Goal: Check status: Check status

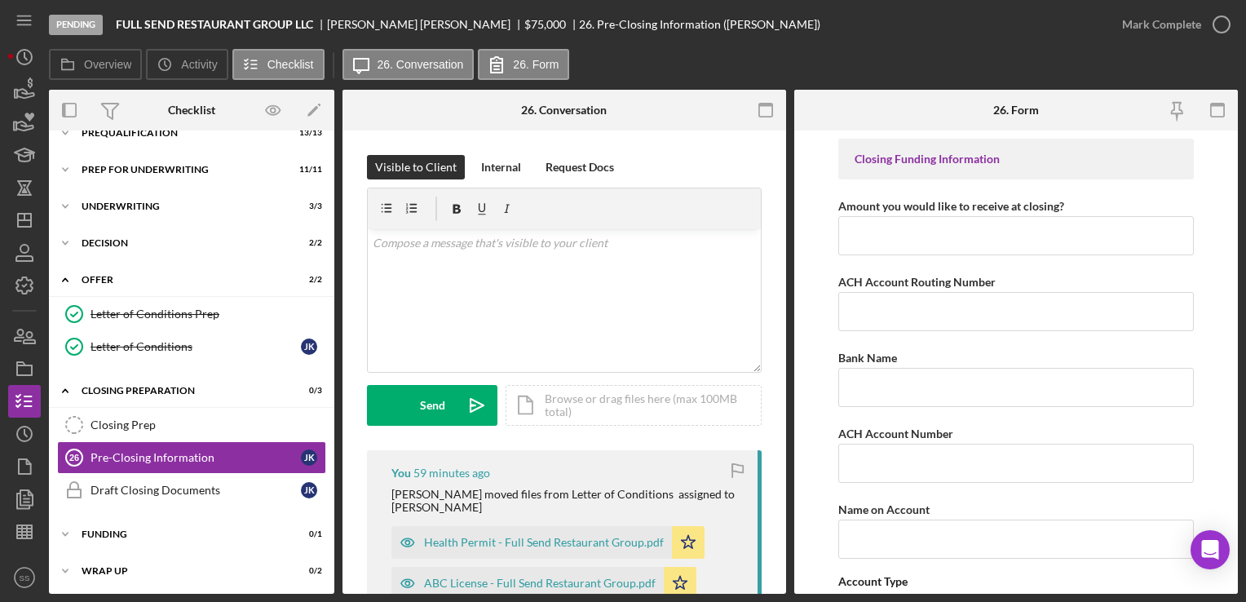
scroll to position [313, 0]
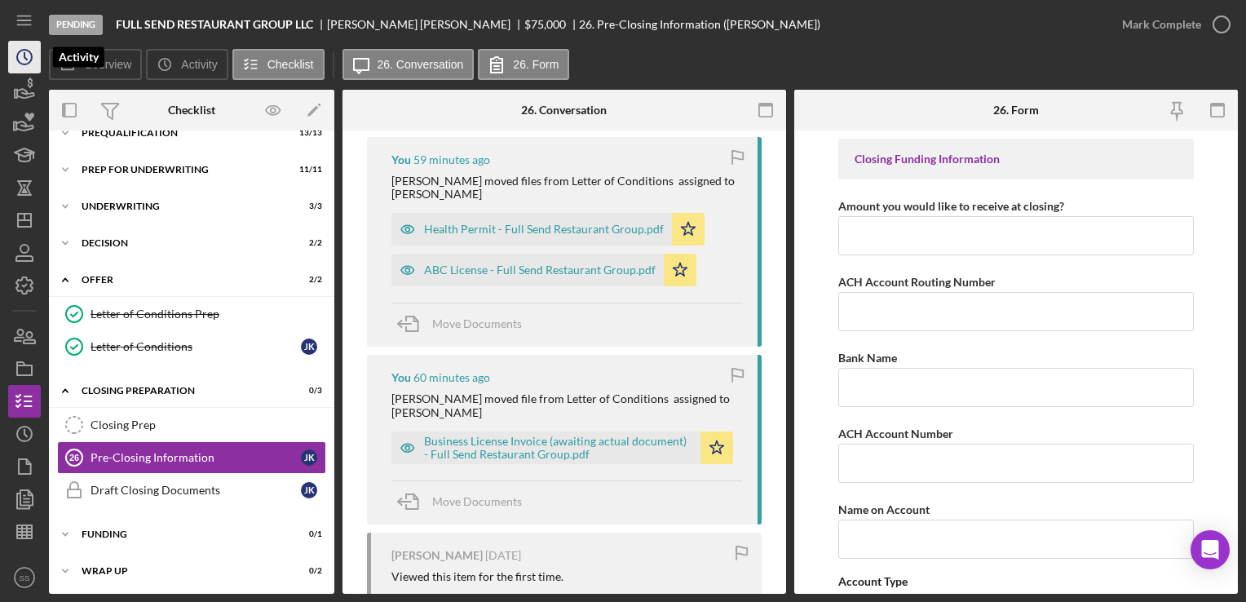
click at [34, 51] on icon "Icon/History" at bounding box center [24, 57] width 41 height 41
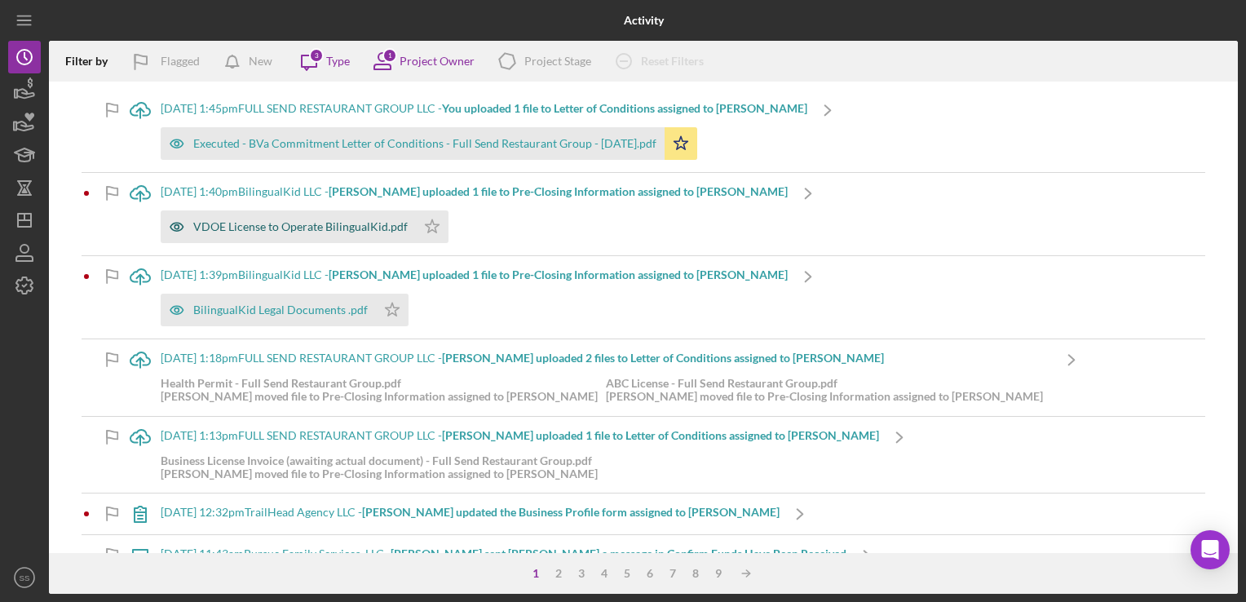
click at [245, 223] on div "VDOE License to Operate BilingualKid.pdf" at bounding box center [300, 226] width 214 height 13
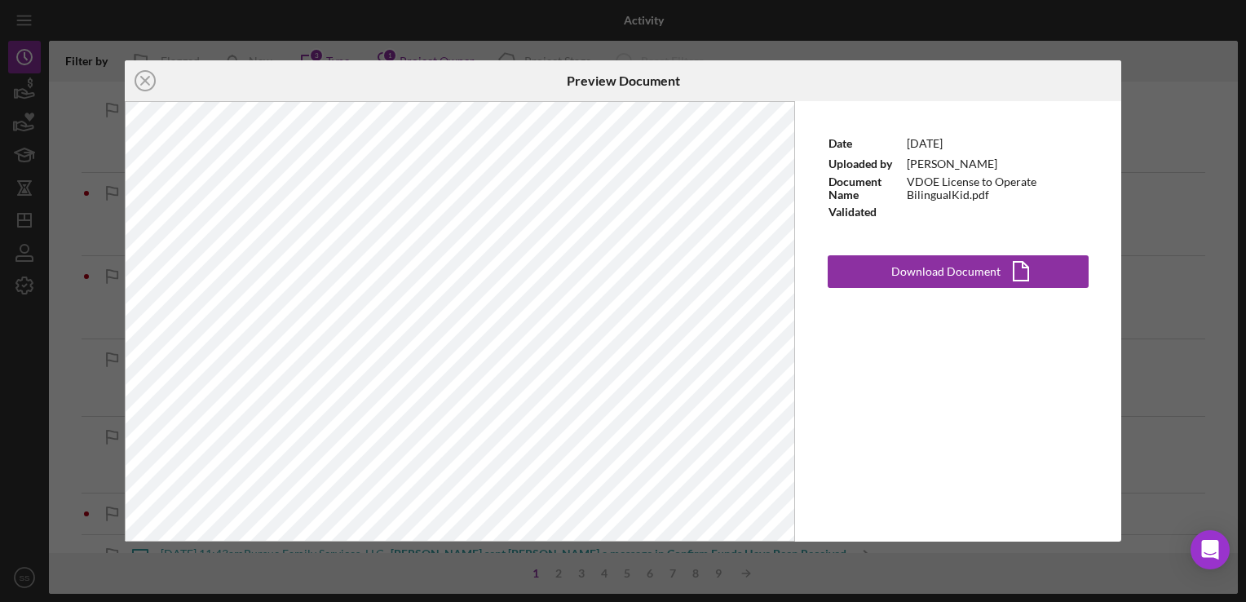
click at [1189, 212] on div "Icon/Close Preview Document Date [DATE] Uploaded by [PERSON_NAME] Document Name…" at bounding box center [623, 301] width 1246 height 602
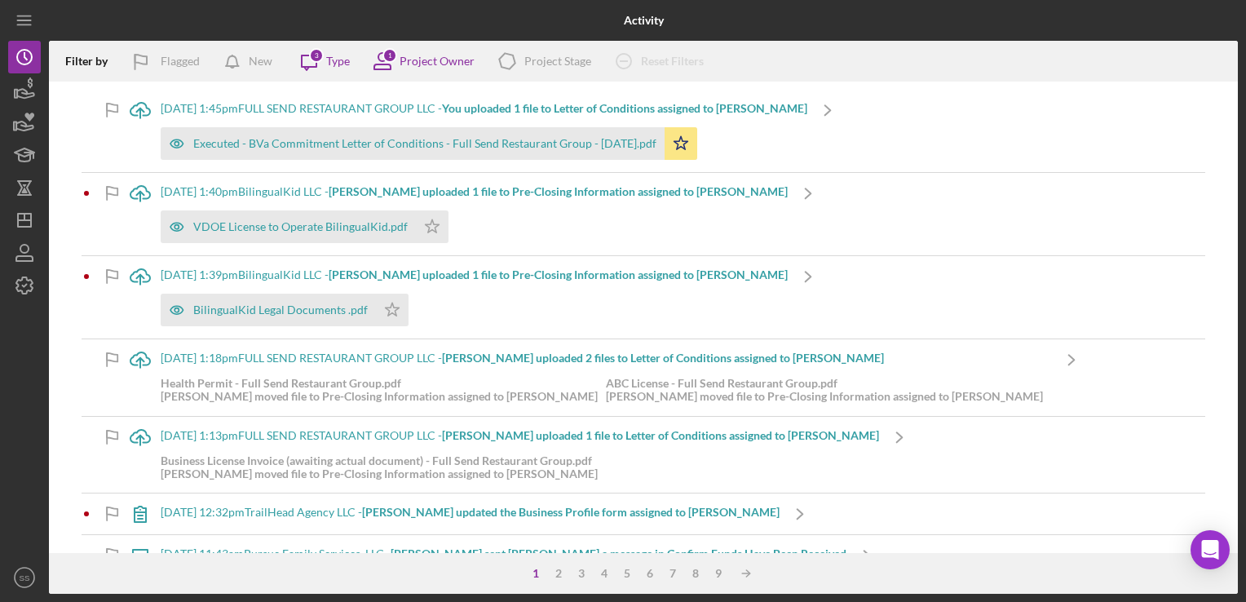
click at [531, 190] on b "[PERSON_NAME] uploaded 1 file to Pre-Closing Information assigned to [PERSON_NA…" at bounding box center [558, 191] width 459 height 14
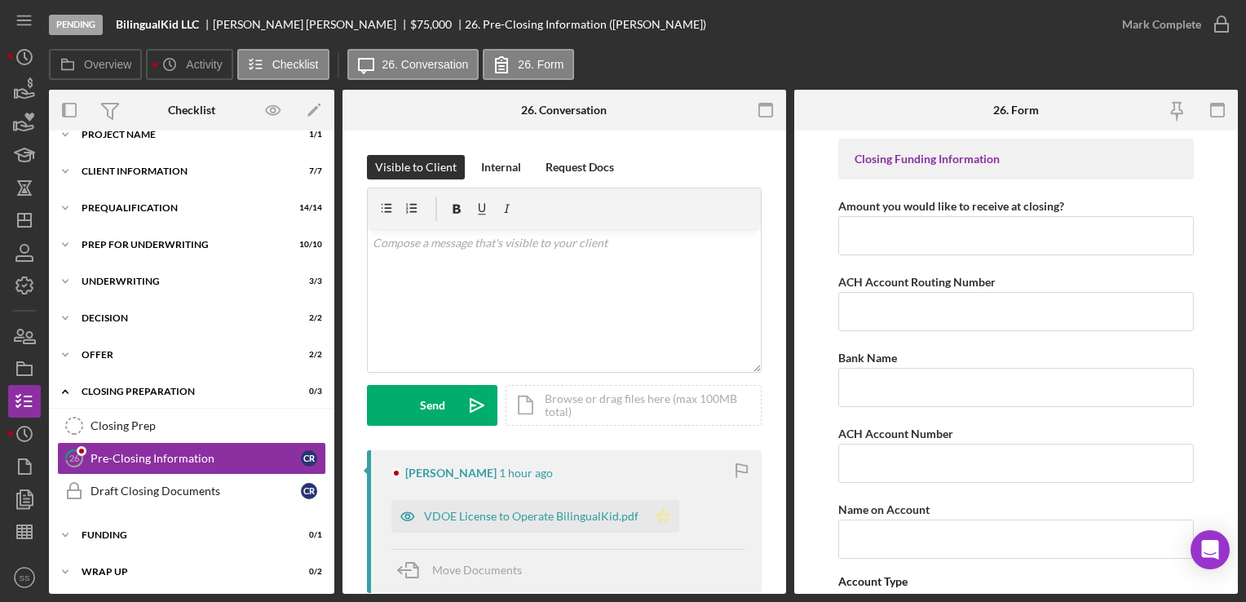
scroll to position [166, 0]
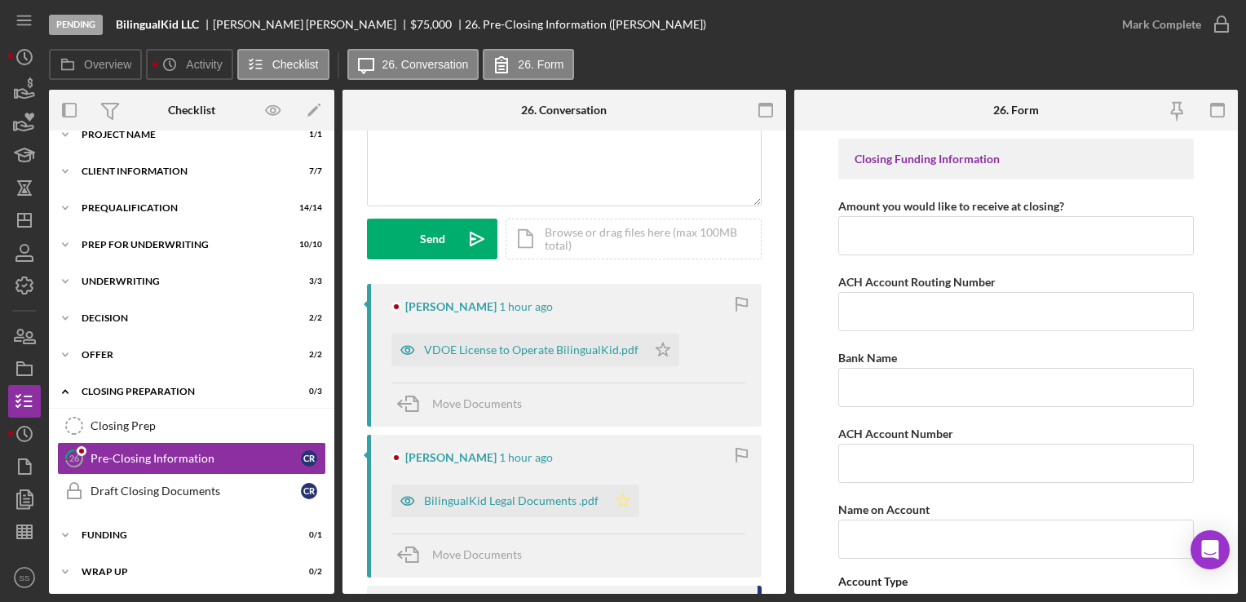
click at [629, 509] on icon "Icon/Star" at bounding box center [622, 500] width 33 height 33
click at [661, 356] on icon "Icon/Star" at bounding box center [662, 349] width 33 height 33
click at [480, 507] on div "BilingualKid Legal Documents .pdf" at bounding box center [498, 500] width 215 height 33
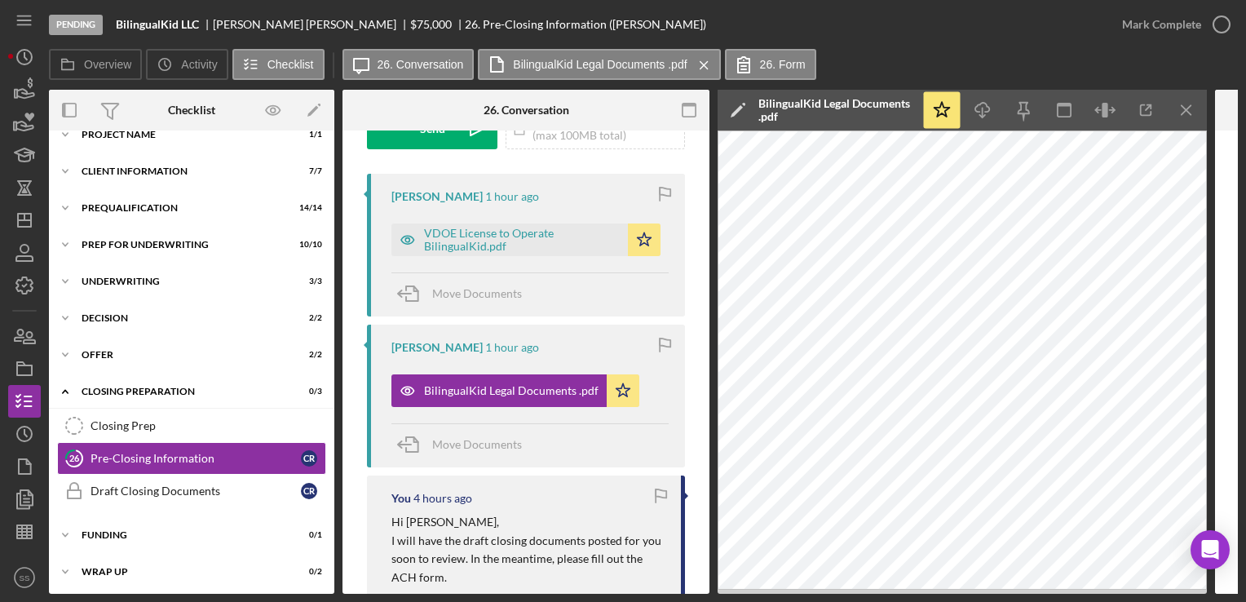
scroll to position [0, 0]
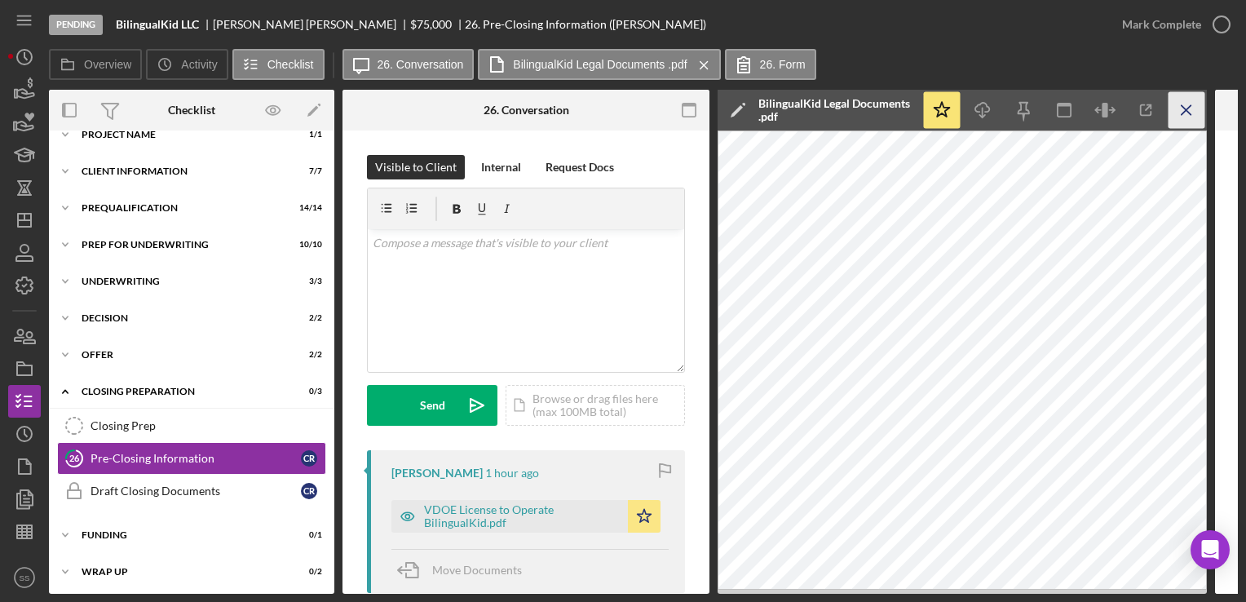
click at [1197, 109] on icon "Icon/Menu Close" at bounding box center [1186, 110] width 37 height 37
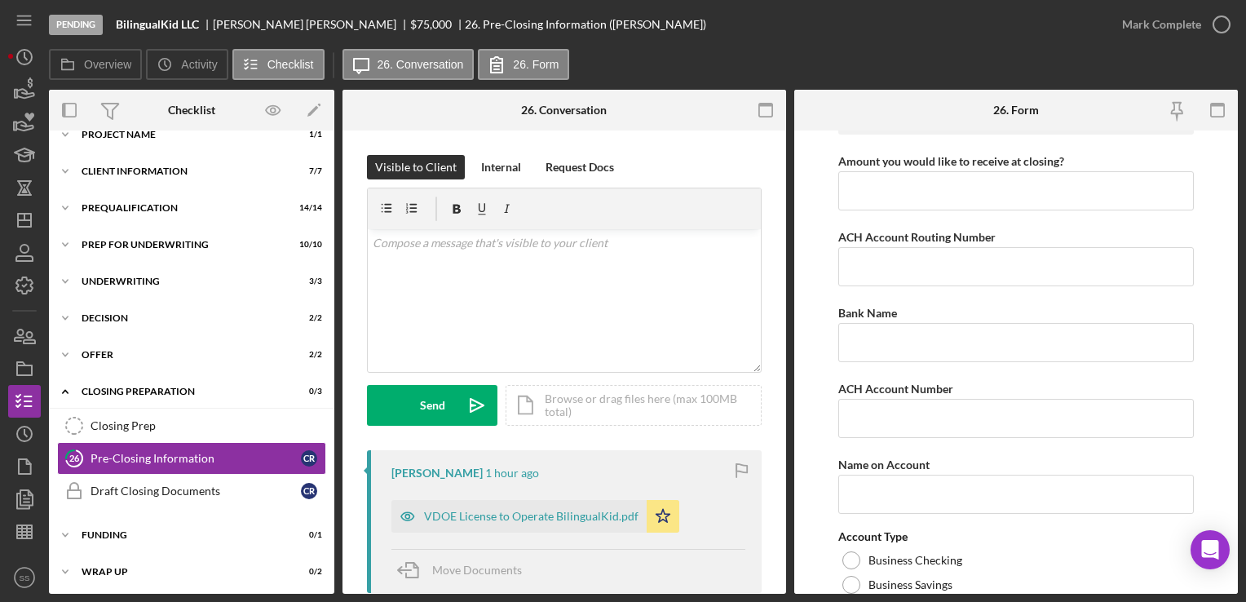
scroll to position [44, 0]
click at [121, 484] on div "Draft Closing Documents" at bounding box center [195, 490] width 210 height 13
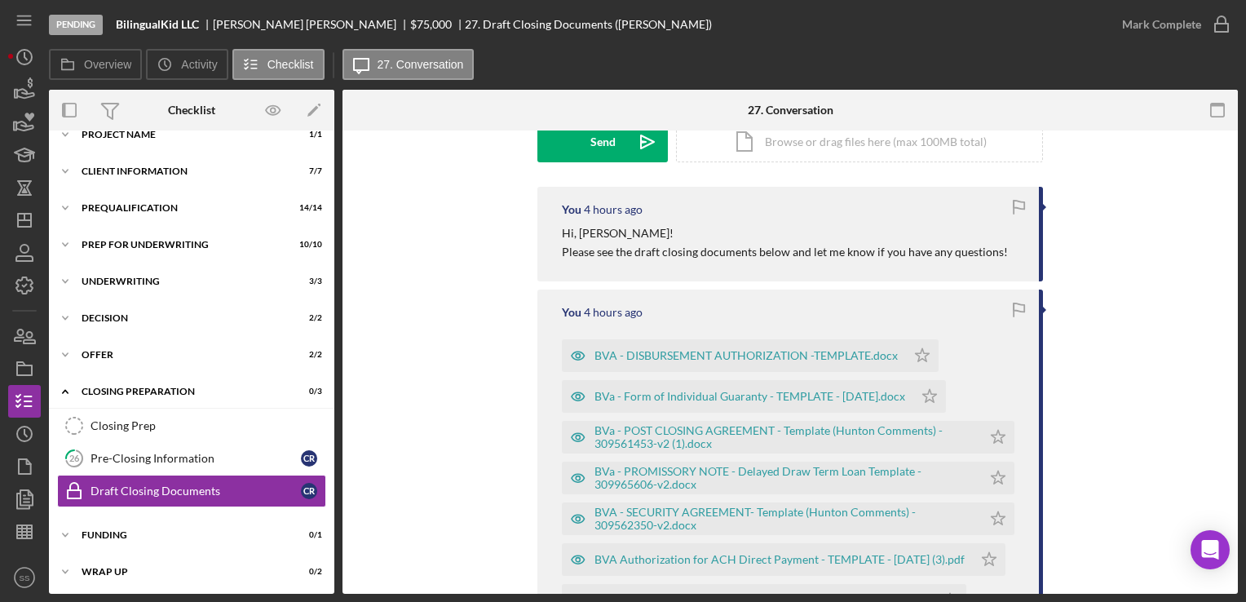
scroll to position [510, 0]
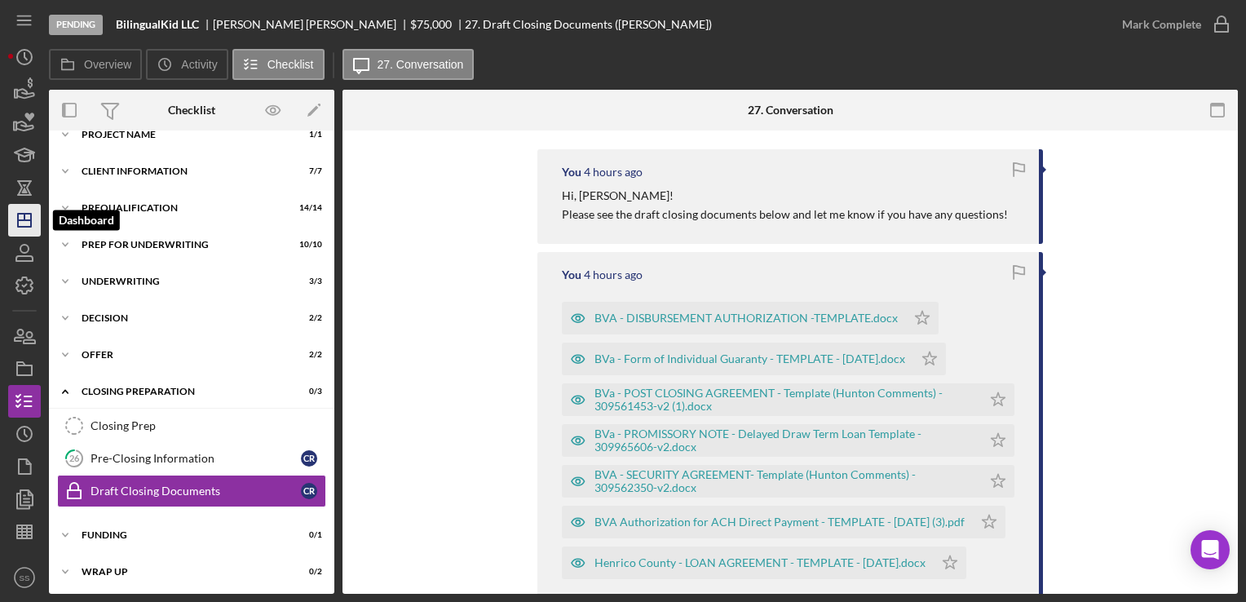
click at [16, 218] on icon "Icon/Dashboard" at bounding box center [24, 220] width 41 height 41
